Goal: Entertainment & Leisure: Consume media (video, audio)

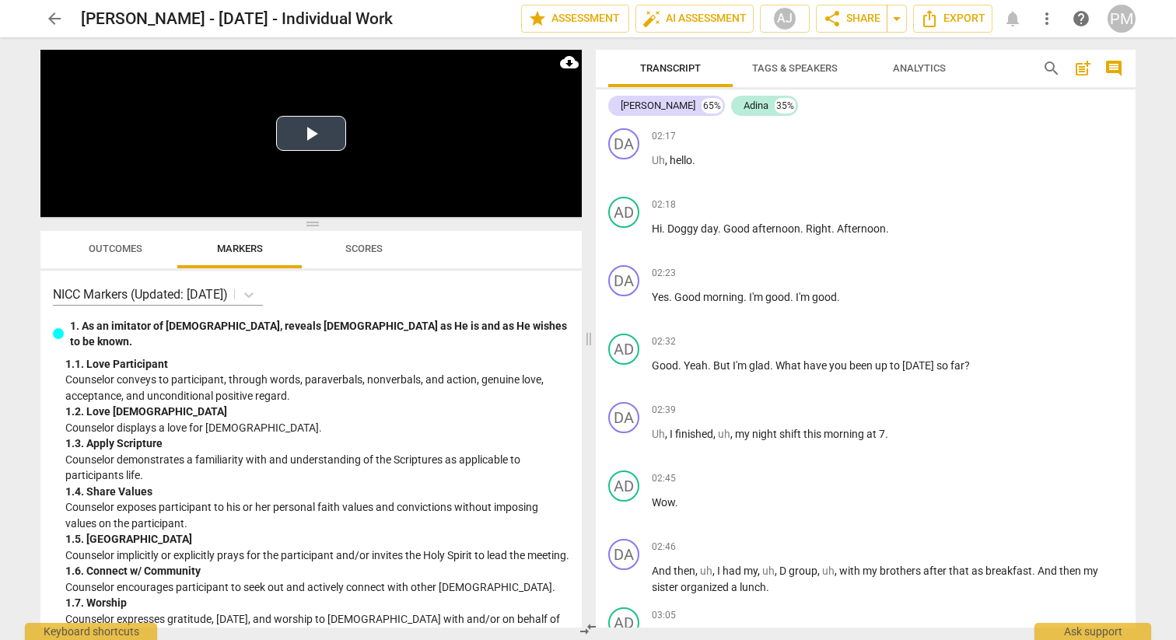
click at [310, 131] on button "Play Video" at bounding box center [311, 133] width 70 height 35
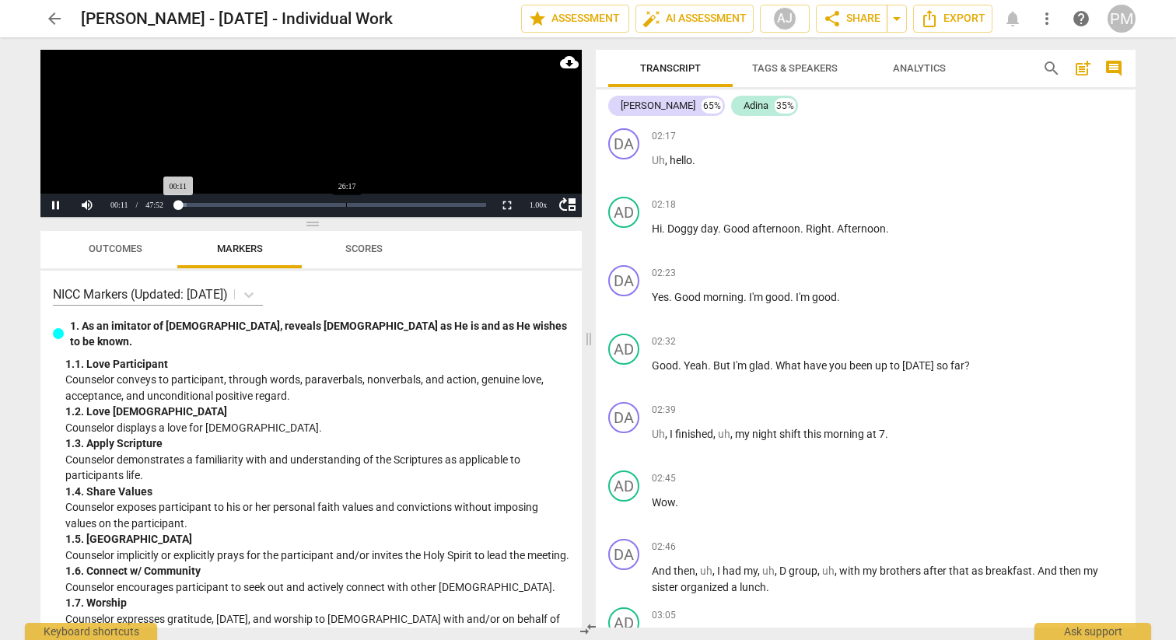
click at [347, 210] on div "Loaded : 0% Progress : 0.39%" at bounding box center [331, 205] width 320 height 23
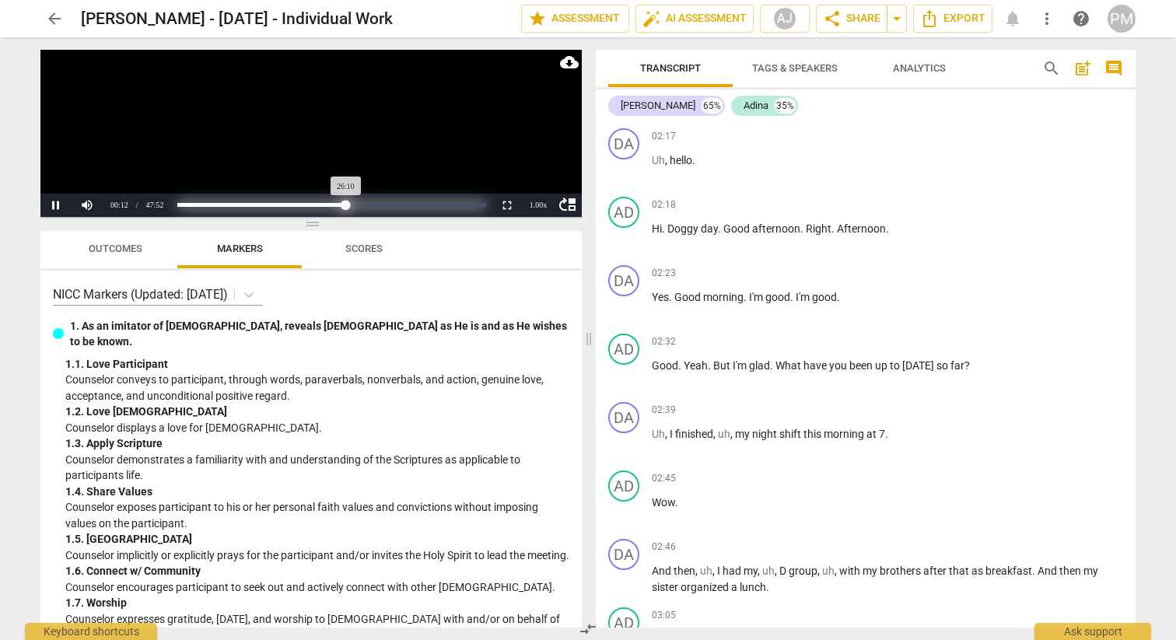
click at [346, 206] on div "Loaded : 0% Progress : 54.66%" at bounding box center [331, 205] width 309 height 4
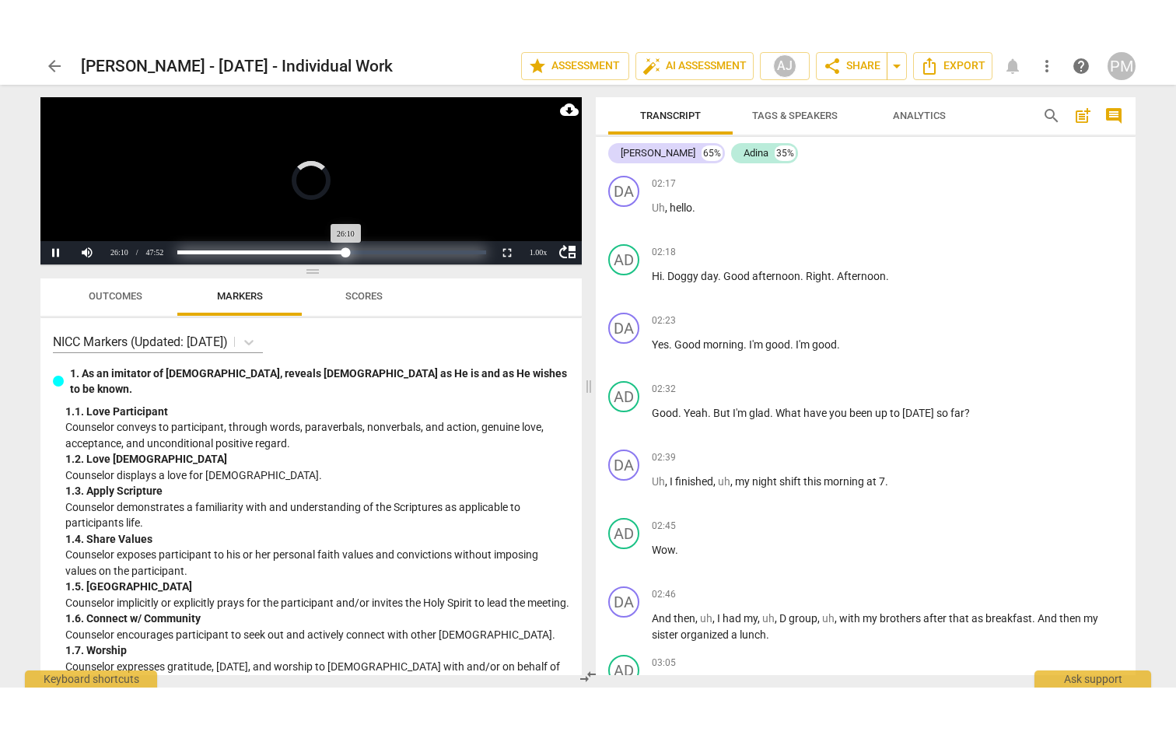
scroll to position [8467, 0]
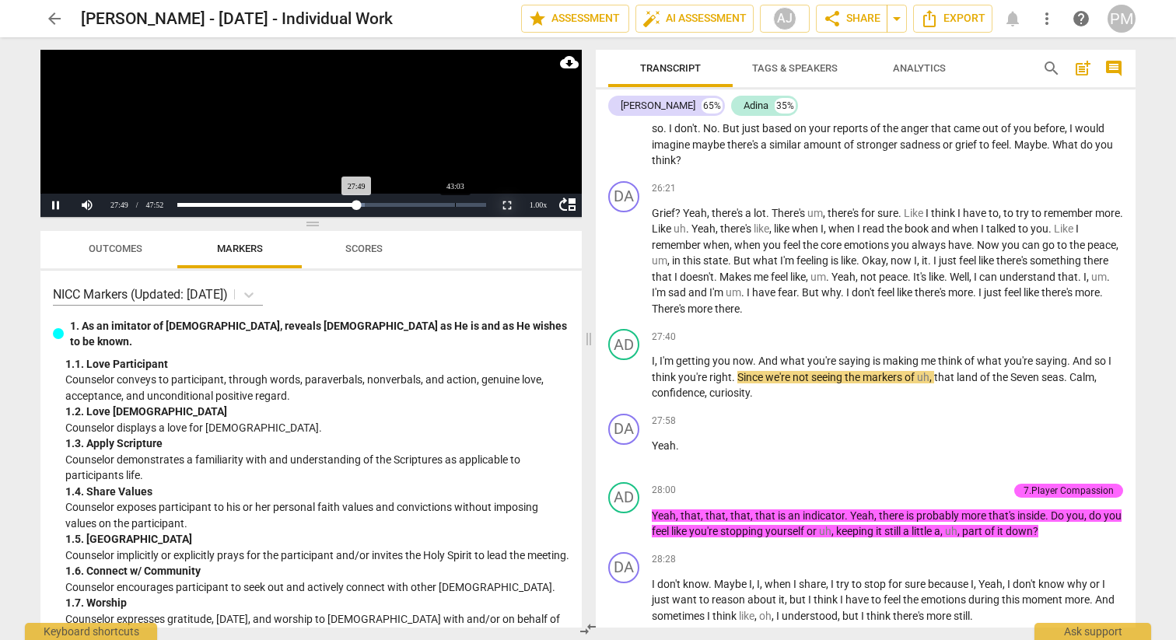
click at [510, 205] on button "Non-Fullscreen" at bounding box center [507, 205] width 31 height 23
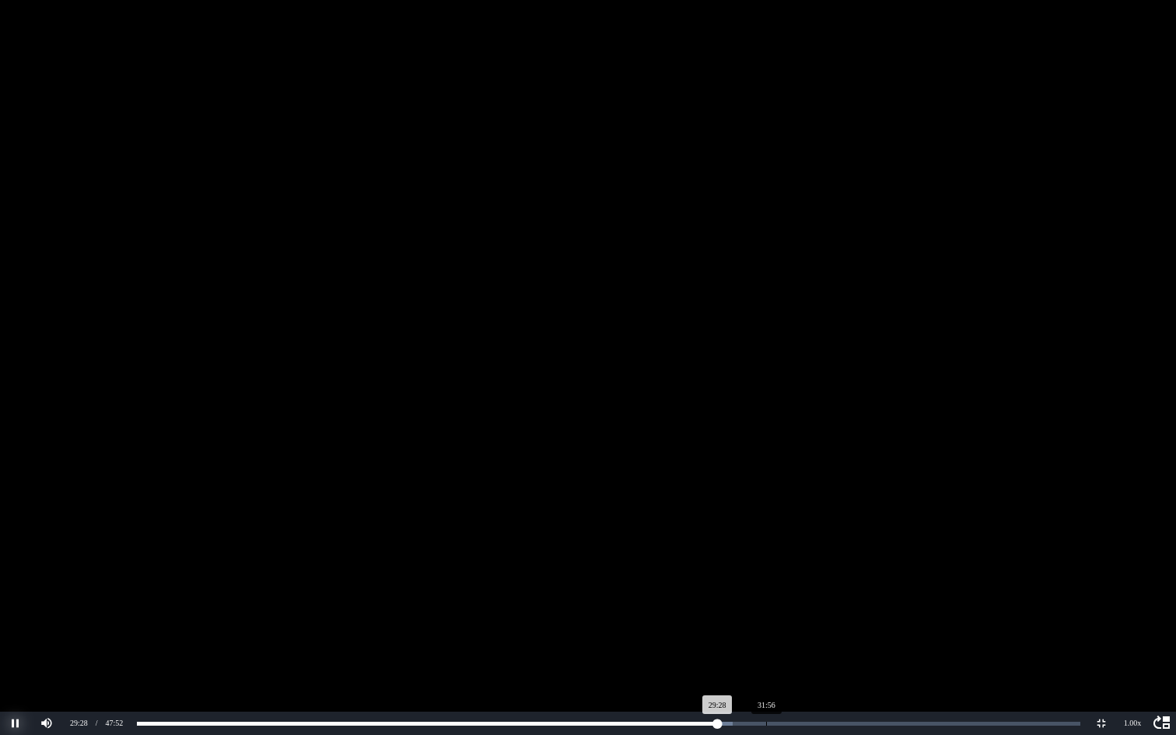
click at [10, 639] on button "Pause" at bounding box center [15, 723] width 31 height 23
click at [19, 639] on button "Play" at bounding box center [15, 723] width 31 height 23
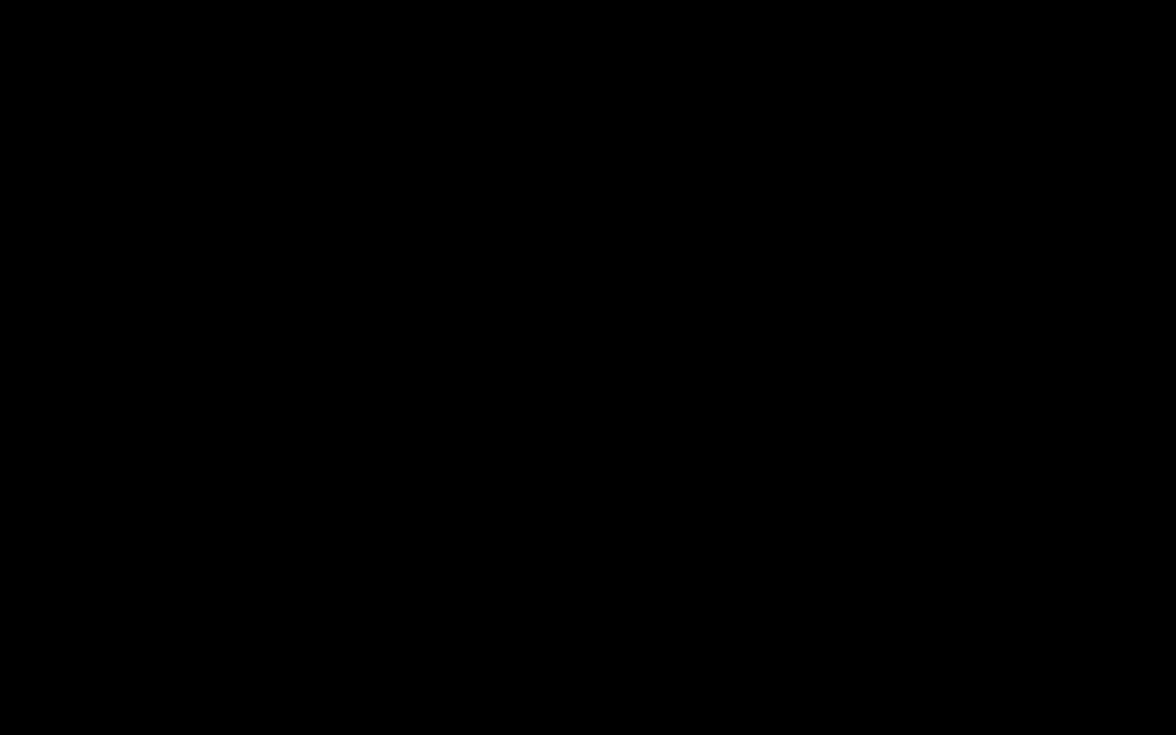
scroll to position [9720, 0]
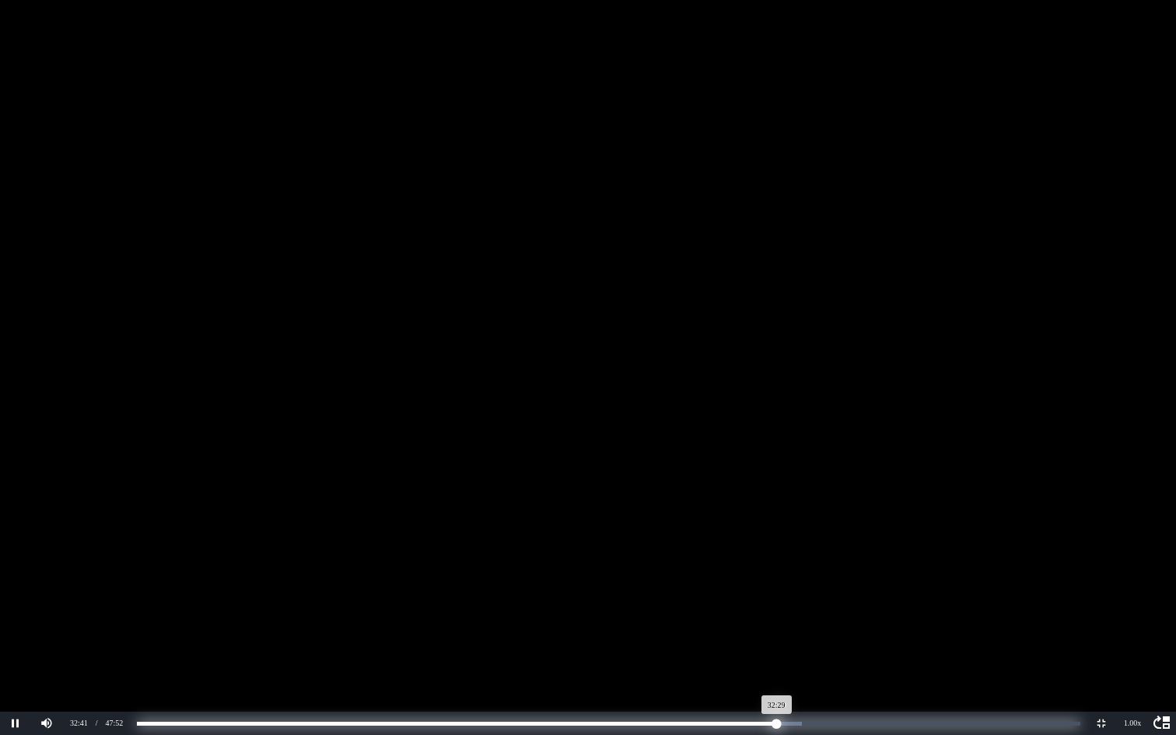
click at [777, 639] on div "Progress : 67.85%" at bounding box center [457, 724] width 640 height 4
click at [774, 639] on div "Progress : 67.90%" at bounding box center [457, 724] width 640 height 4
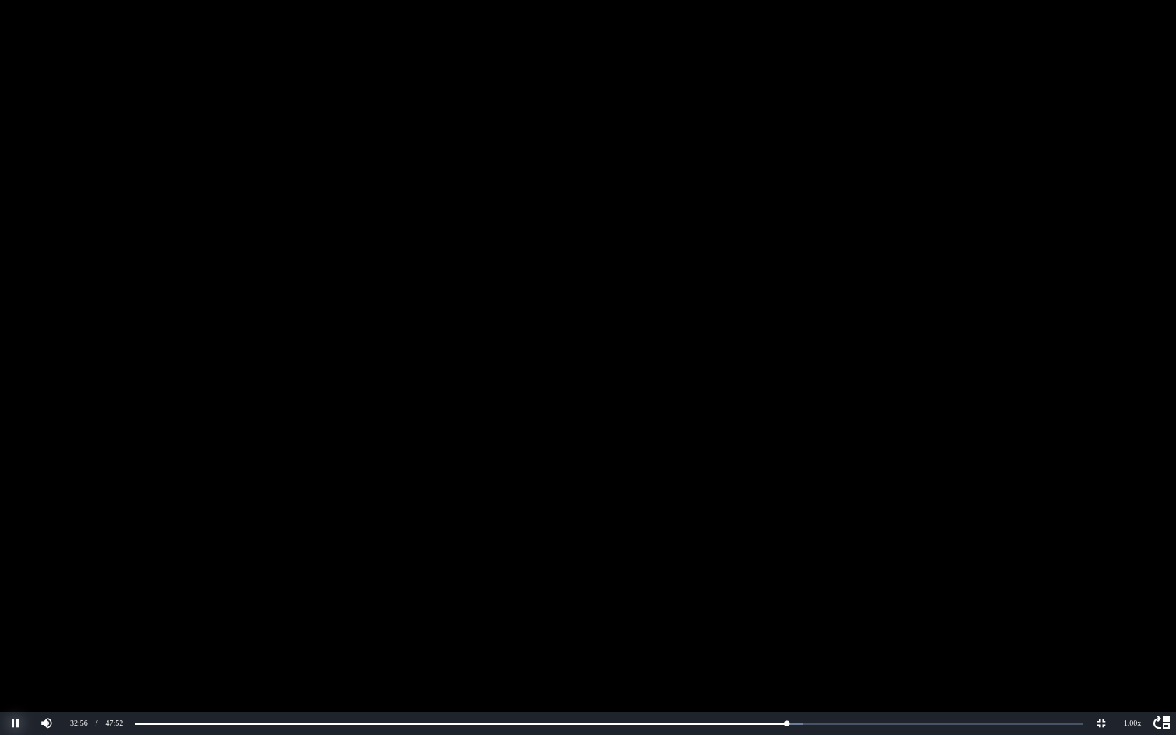
click at [12, 639] on button "Pause" at bounding box center [15, 723] width 31 height 23
click at [12, 639] on button "Play" at bounding box center [15, 723] width 31 height 23
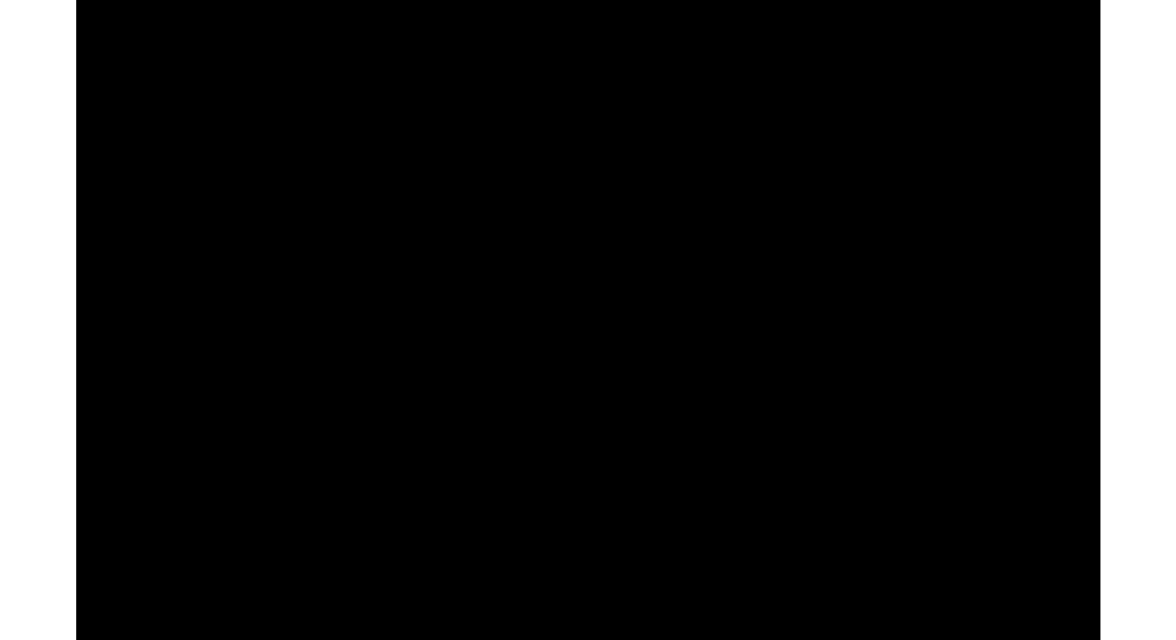
scroll to position [12845, 0]
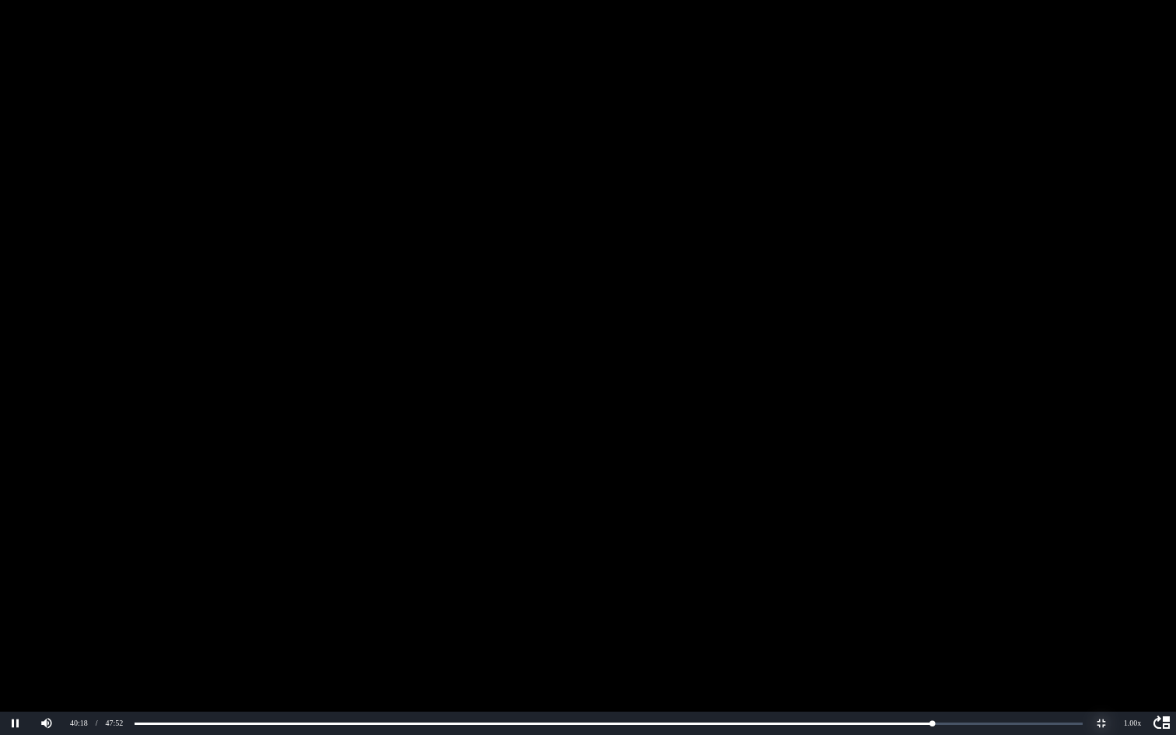
click at [1100, 639] on button "Non-Fullscreen" at bounding box center [1101, 723] width 31 height 23
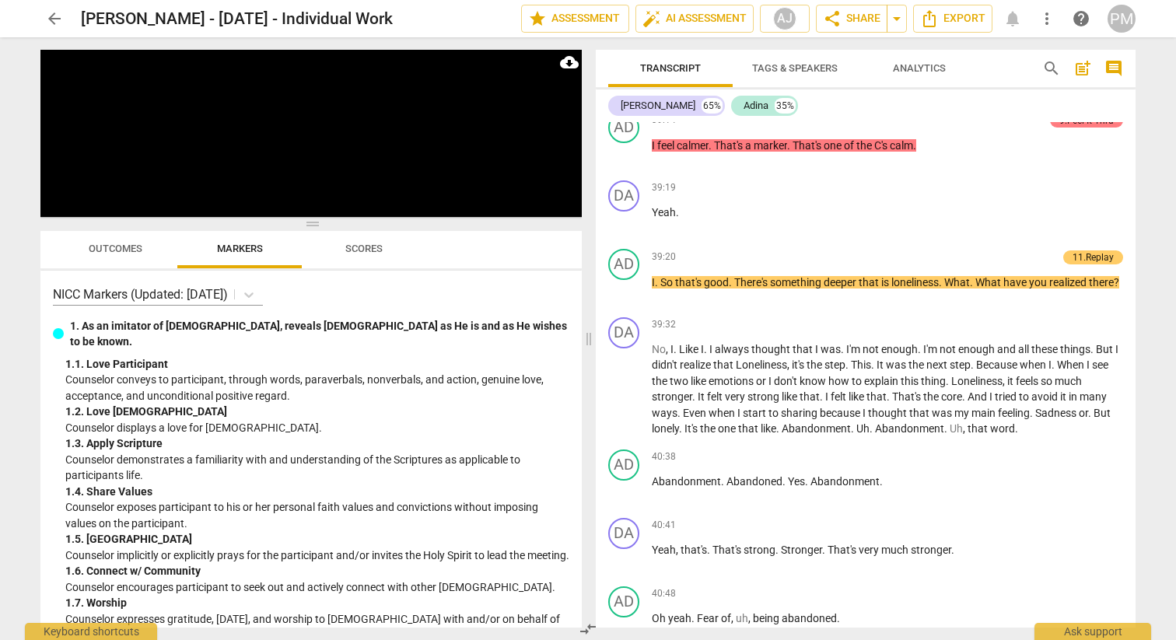
scroll to position [12911, 0]
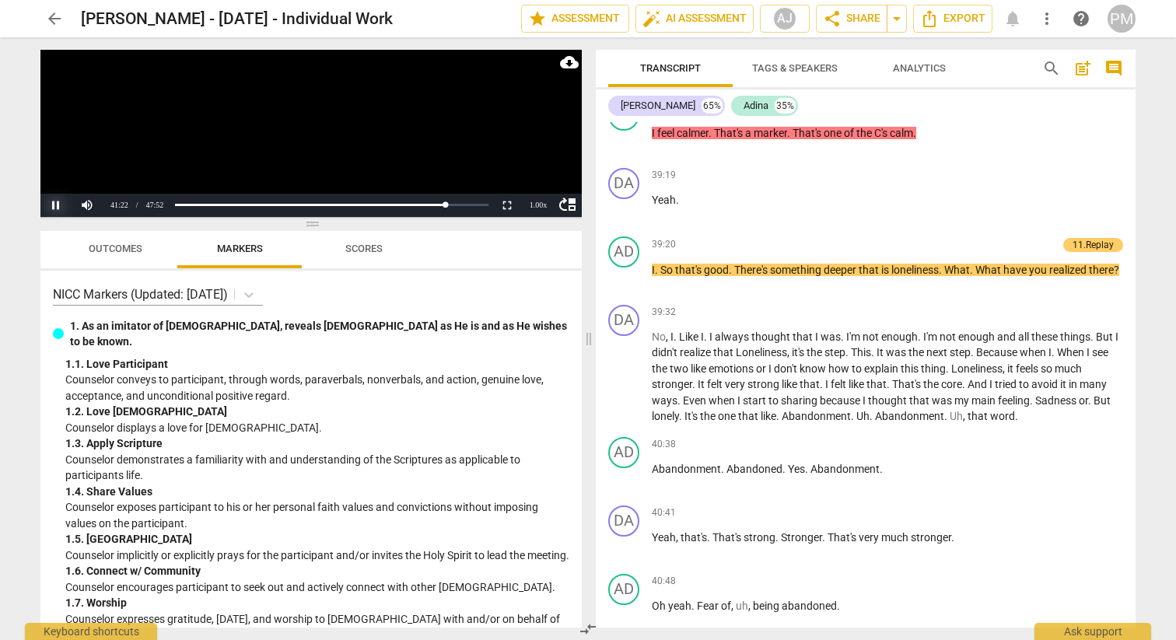
click at [54, 203] on button "Pause" at bounding box center [55, 205] width 31 height 23
click at [55, 205] on button "Play" at bounding box center [55, 205] width 31 height 23
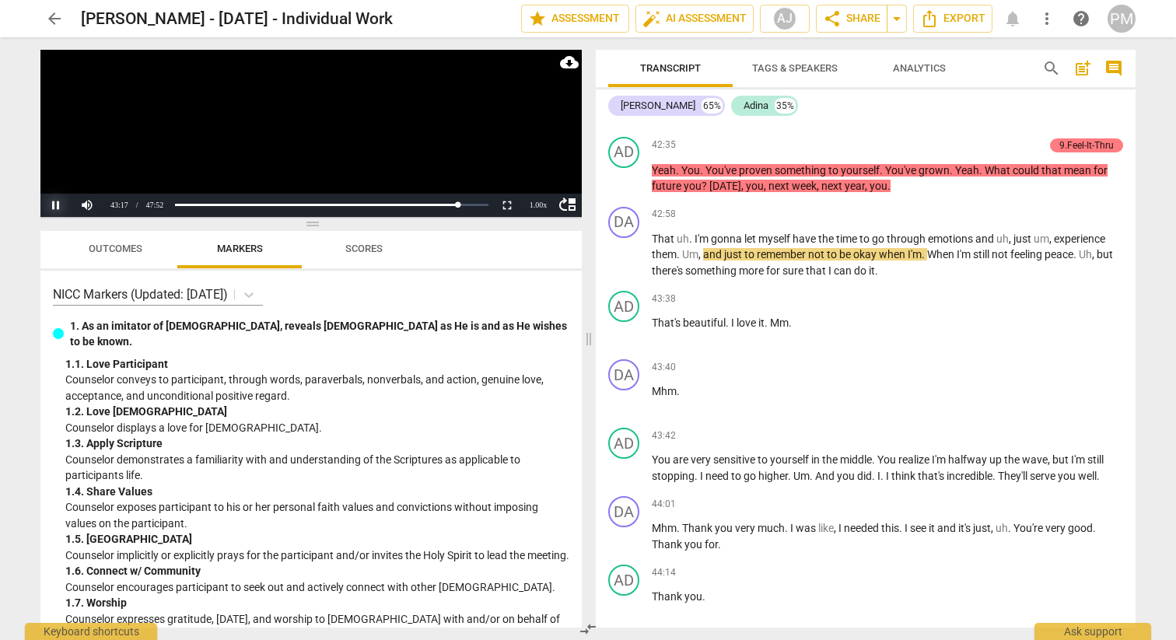
scroll to position [14041, 0]
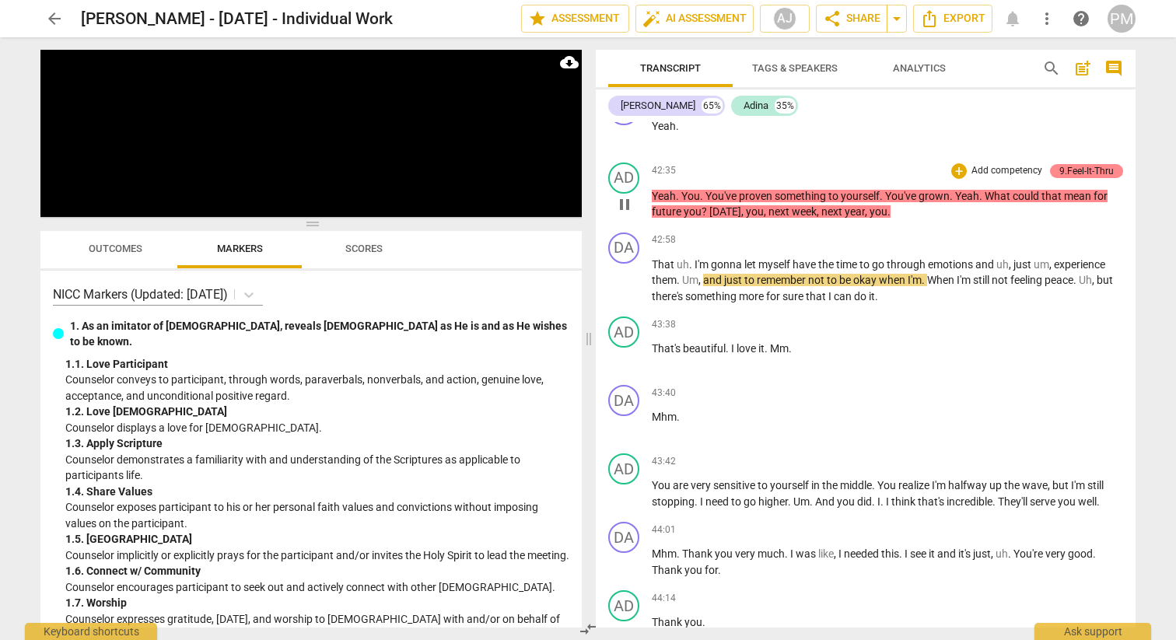
click at [1094, 169] on div "9.Feel-It-Thru" at bounding box center [1086, 171] width 54 height 14
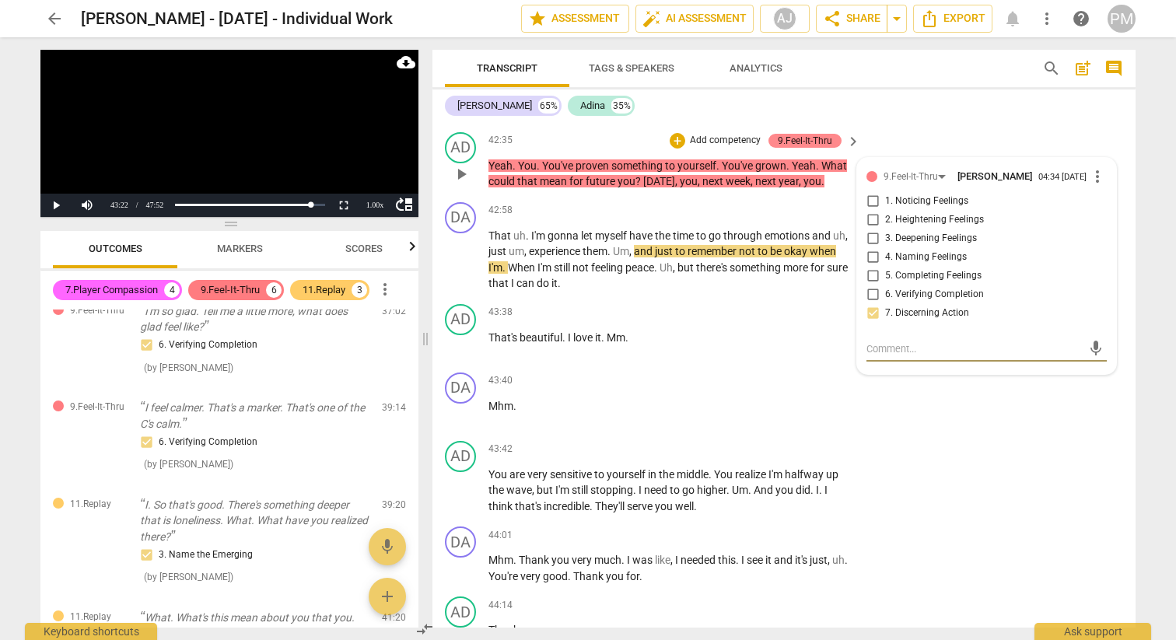
scroll to position [1069, 0]
click at [56, 205] on button "Play" at bounding box center [55, 205] width 31 height 23
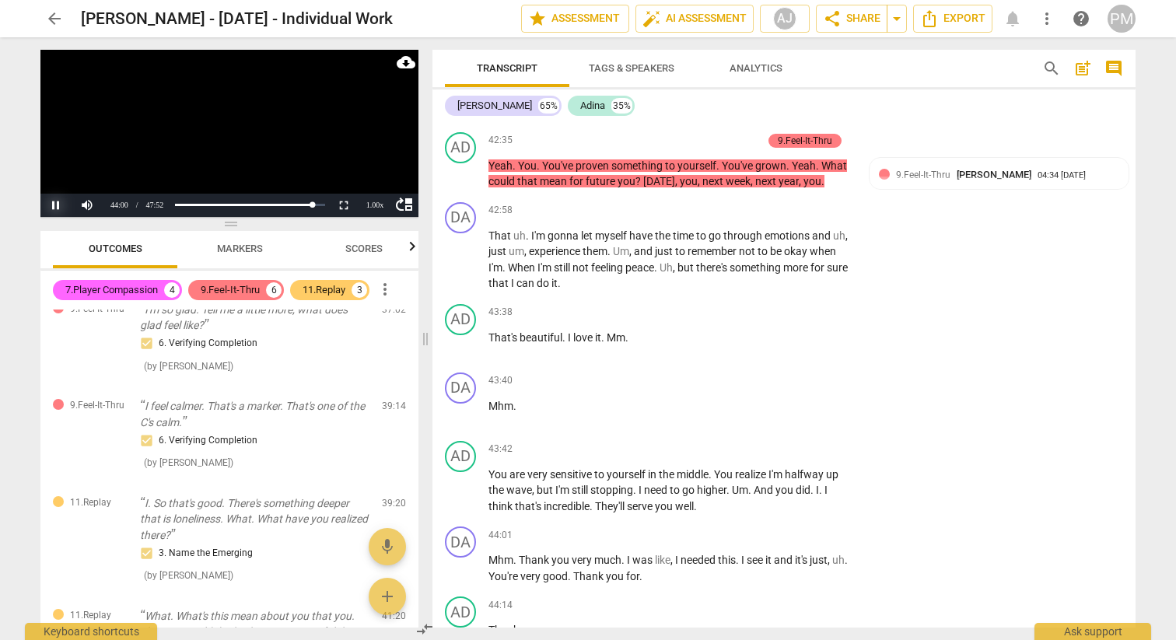
click at [54, 208] on button "Pause" at bounding box center [55, 205] width 31 height 23
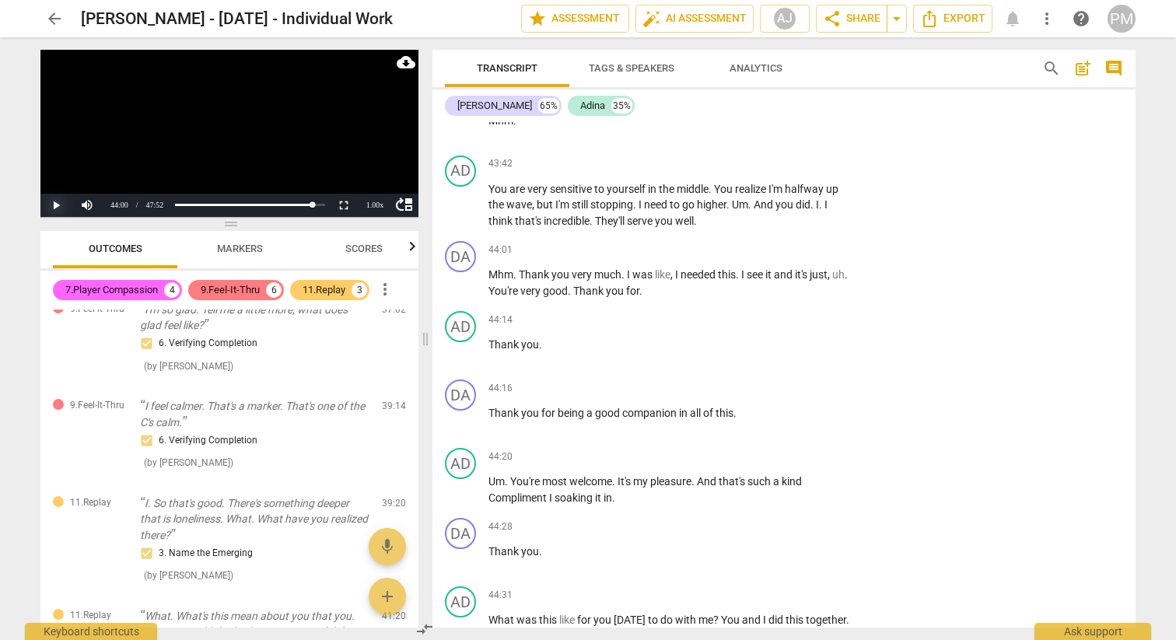
scroll to position [15081, 0]
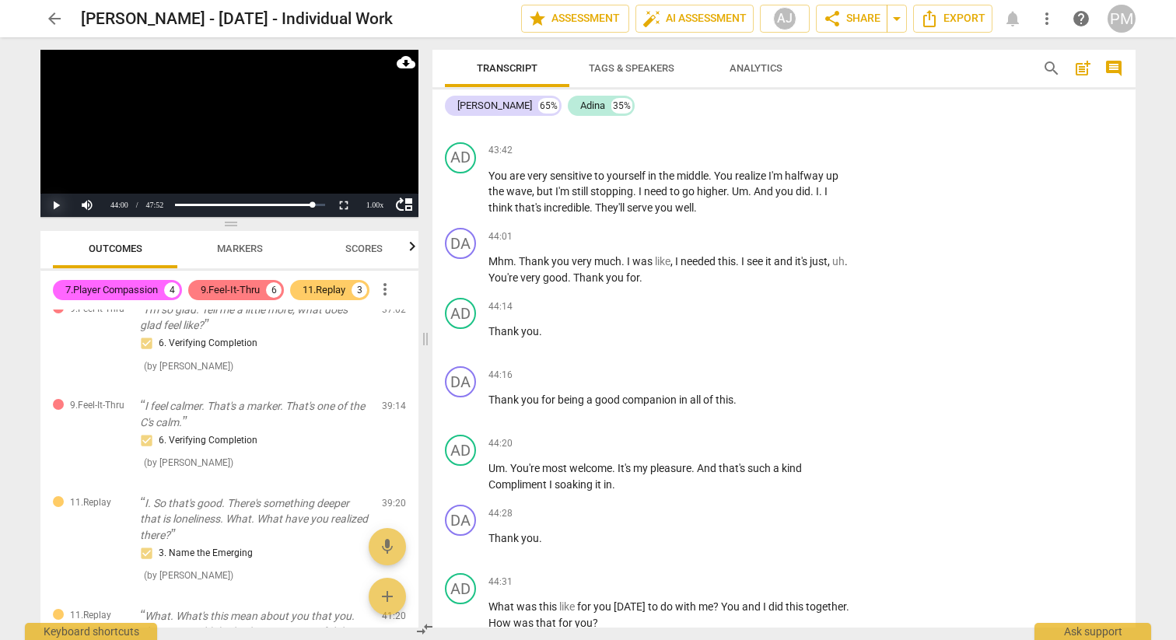
click at [61, 207] on button "Play" at bounding box center [55, 205] width 31 height 23
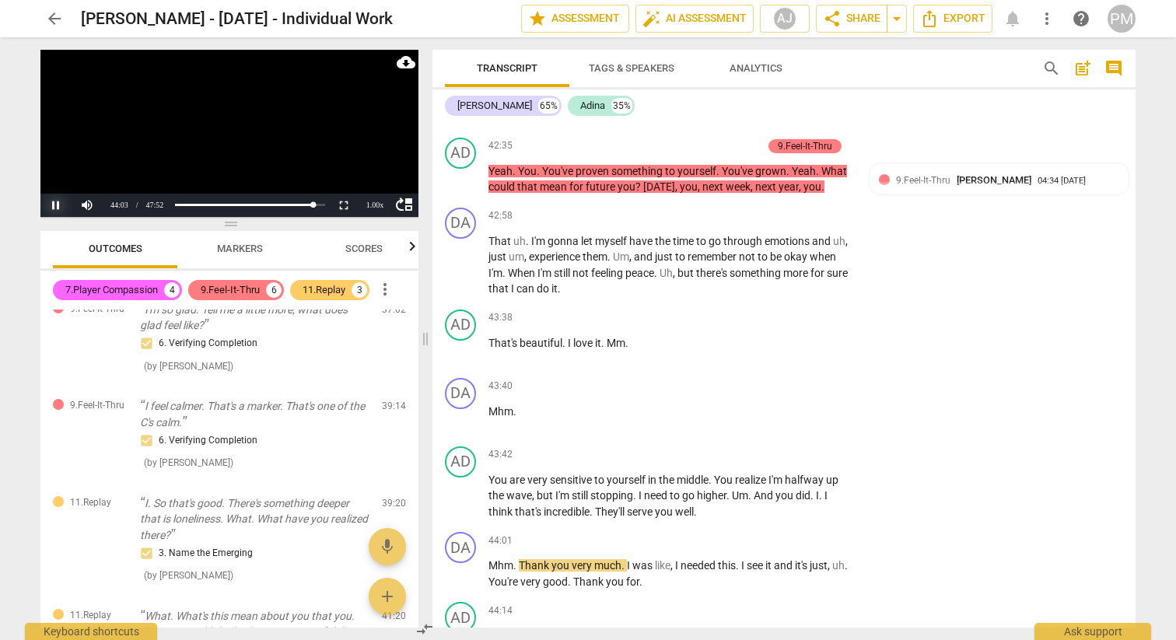
scroll to position [14778, 0]
click at [58, 212] on button "Pause" at bounding box center [55, 205] width 31 height 23
click at [57, 206] on button "Play" at bounding box center [55, 205] width 31 height 23
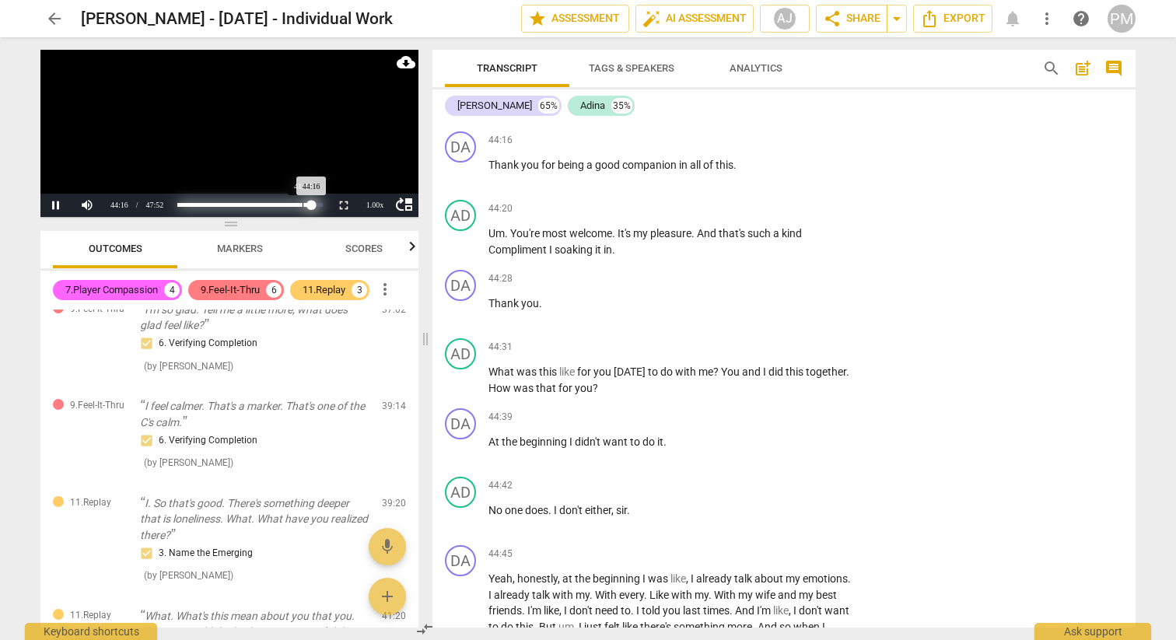
click at [303, 203] on div "Loaded : 0% Progress : 92.46%" at bounding box center [249, 205] width 145 height 4
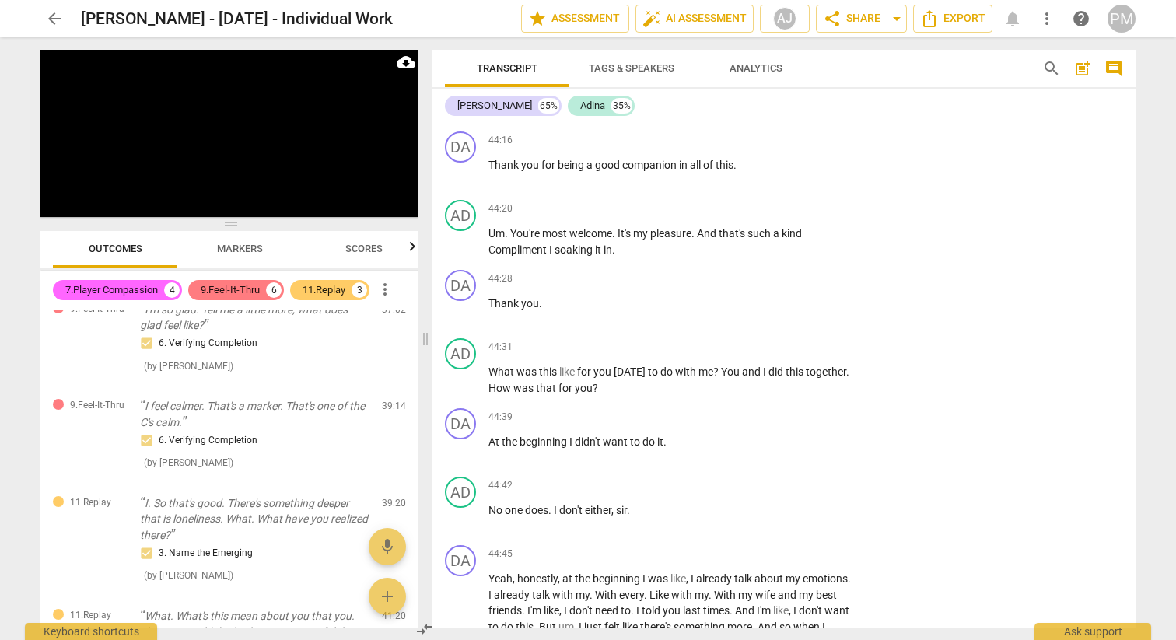
scroll to position [14527, 0]
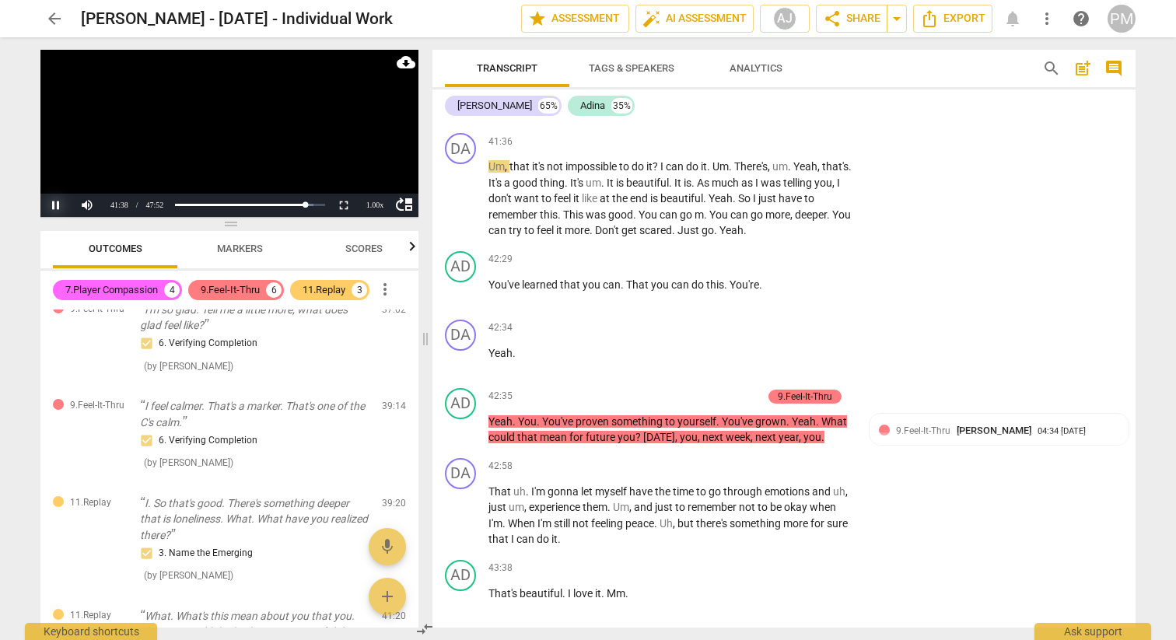
click at [60, 202] on button "Pause" at bounding box center [55, 205] width 31 height 23
click at [51, 200] on button "Play" at bounding box center [55, 205] width 31 height 23
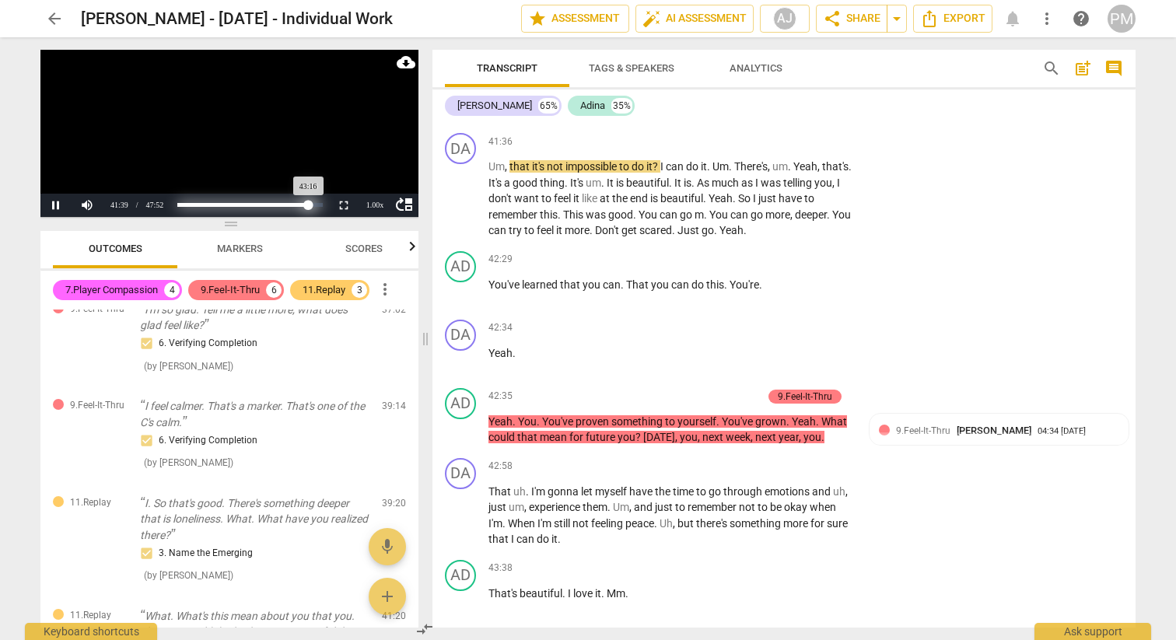
click at [309, 207] on div "Progress : 90.37%" at bounding box center [242, 205] width 131 height 4
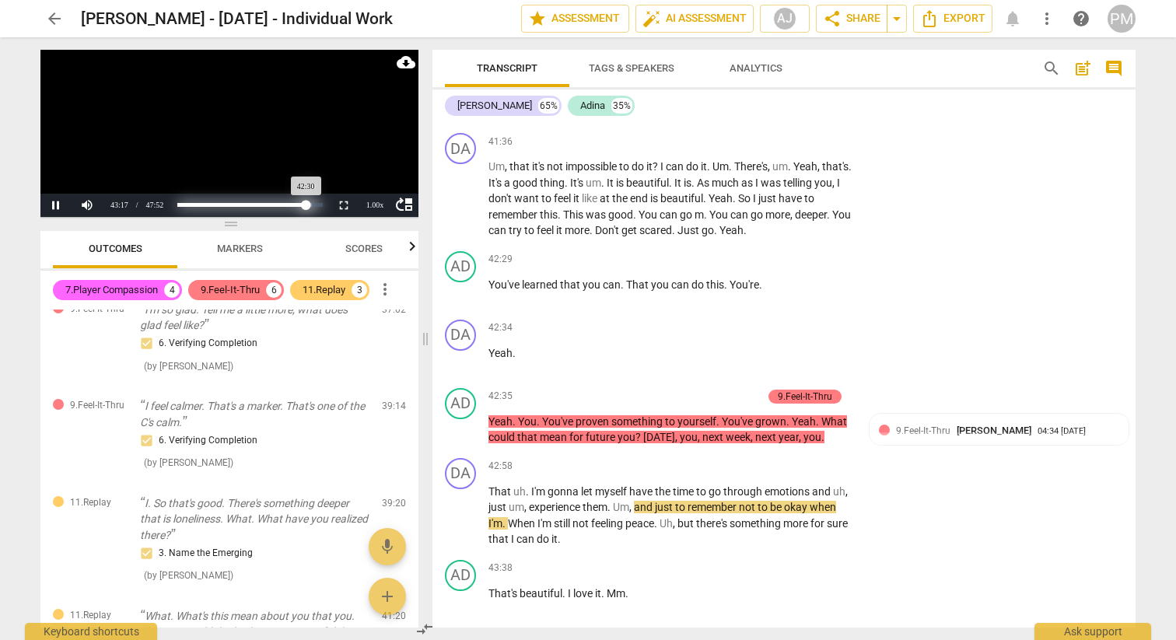
click at [306, 207] on div "Progress : 88.77%" at bounding box center [241, 205] width 129 height 4
click at [305, 207] on div "Progress : 87.70%" at bounding box center [241, 205] width 128 height 4
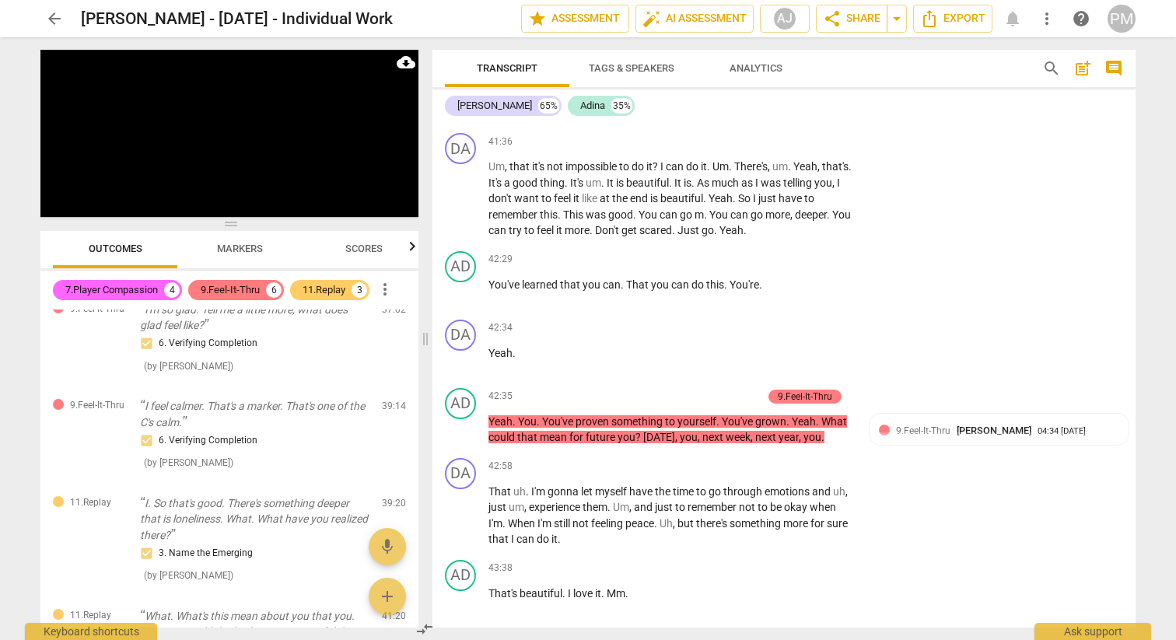
scroll to position [15091, 0]
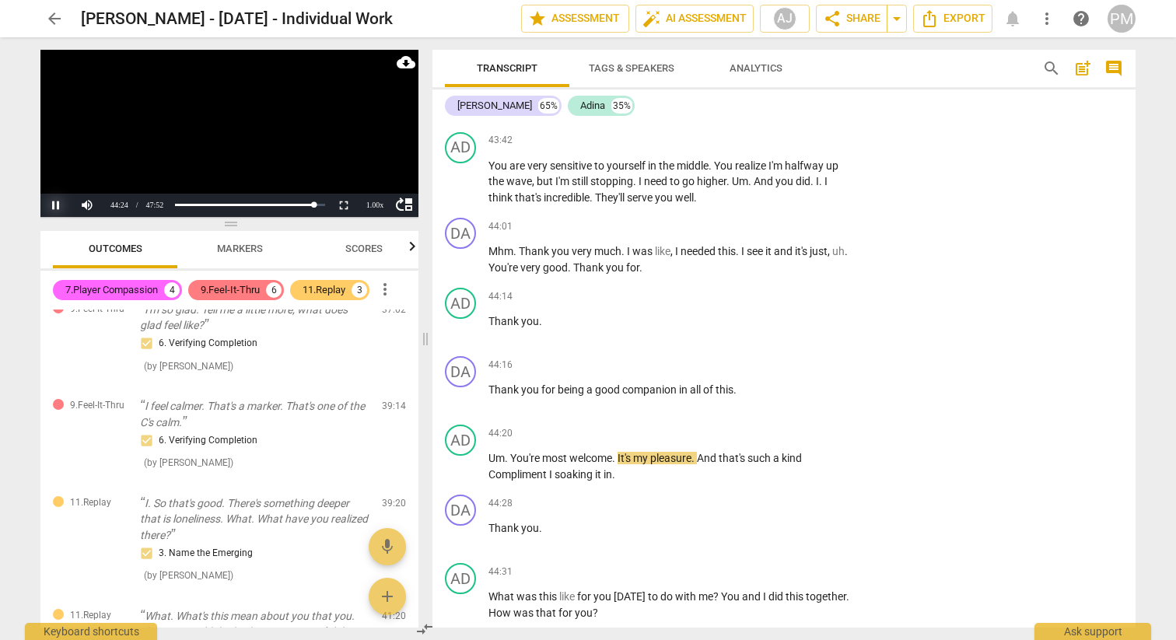
click at [55, 211] on button "Pause" at bounding box center [55, 205] width 31 height 23
